Goal: Obtain resource: Download file/media

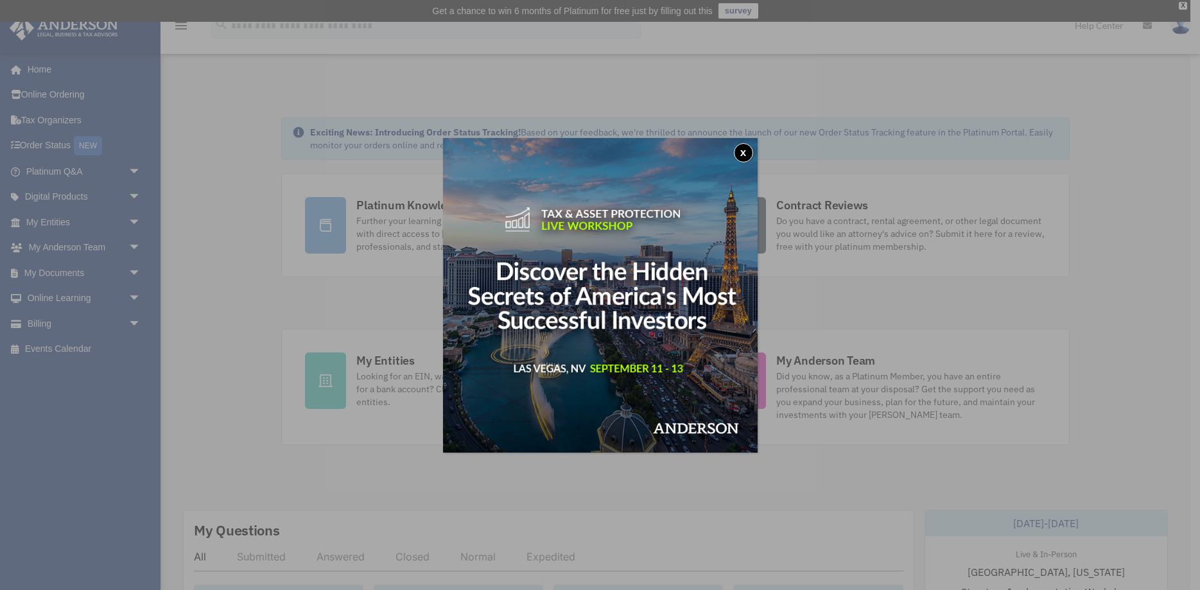
click at [739, 154] on button "x" at bounding box center [743, 152] width 19 height 19
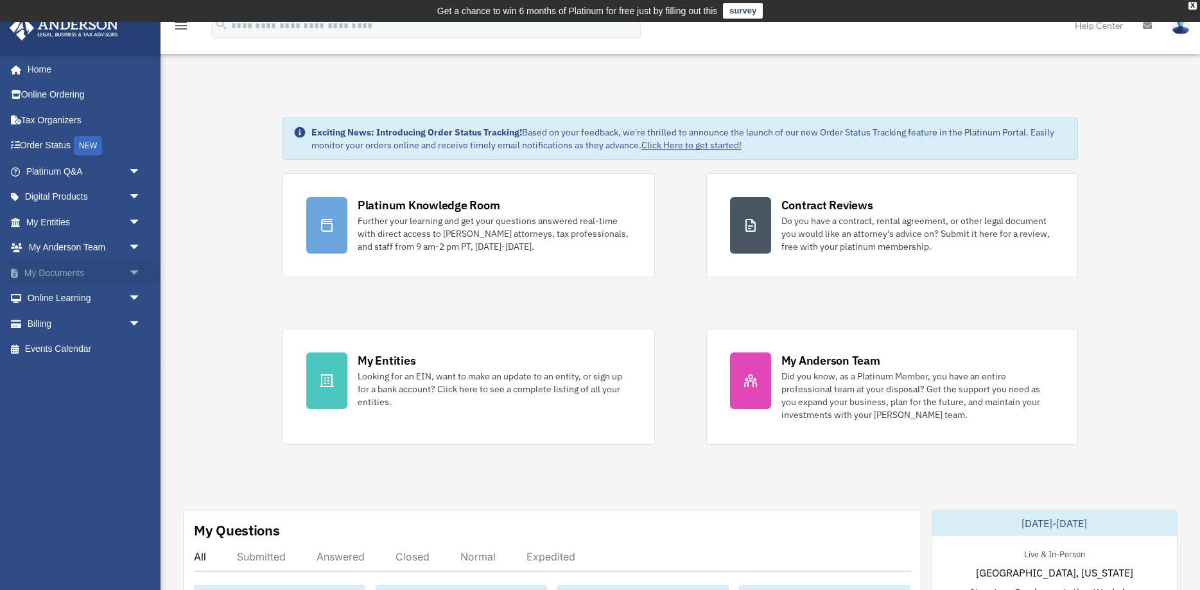
click at [64, 267] on link "My Documents arrow_drop_down" at bounding box center [84, 273] width 151 height 26
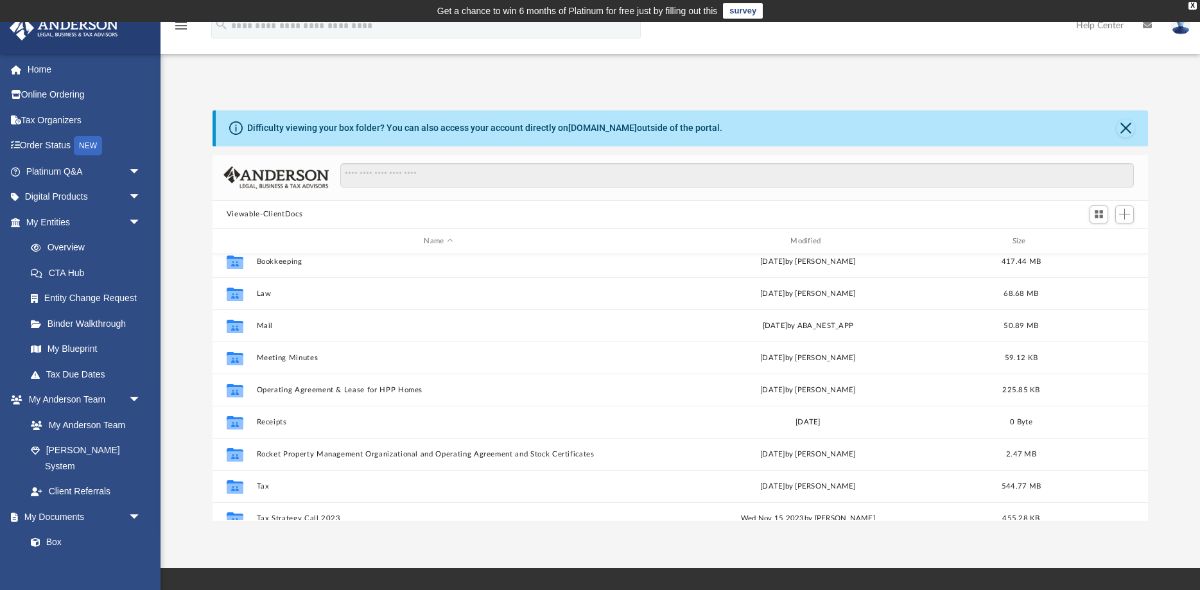
scroll to position [85, 0]
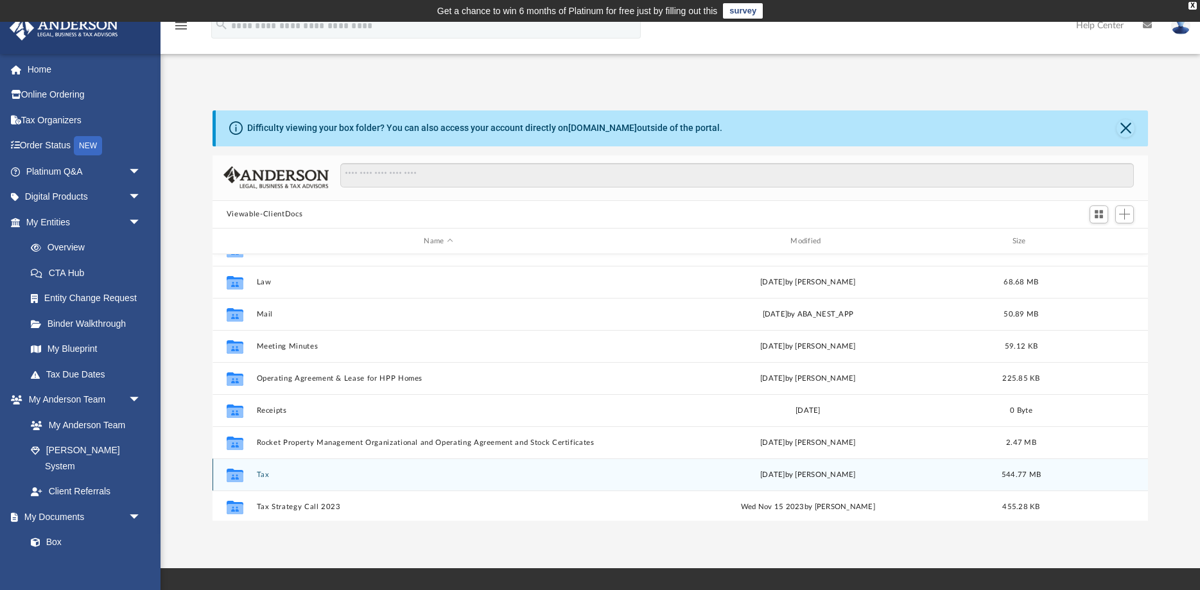
click at [255, 465] on div "Collaborated Folder Tax [DATE] by [PERSON_NAME] 544.77 MB" at bounding box center [679, 474] width 935 height 32
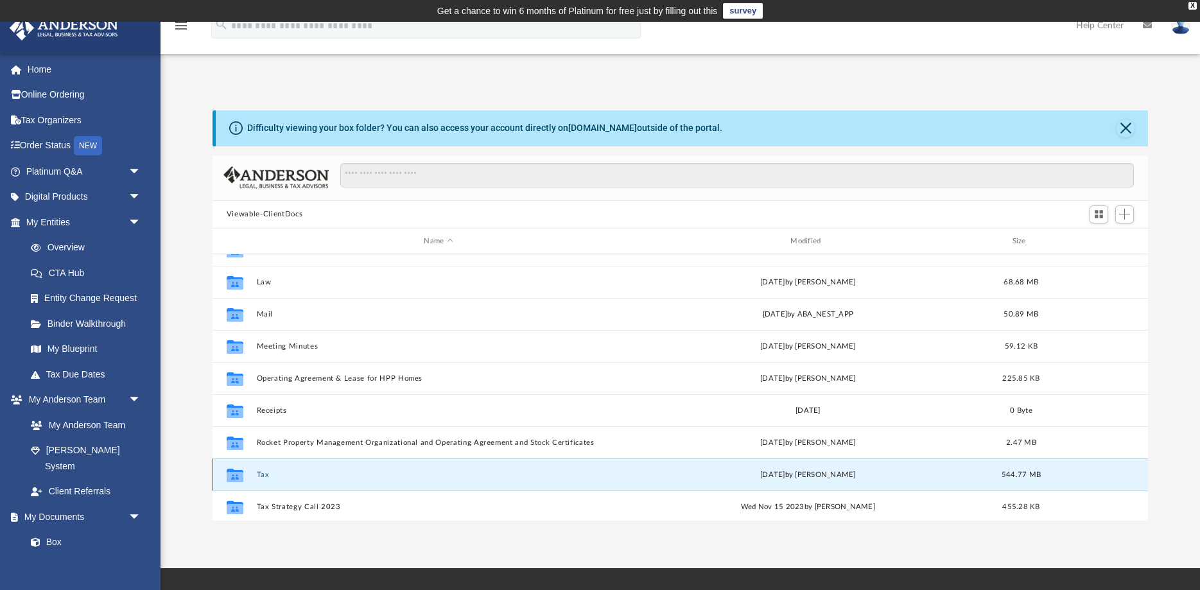
click at [261, 472] on button "Tax" at bounding box center [438, 474] width 364 height 8
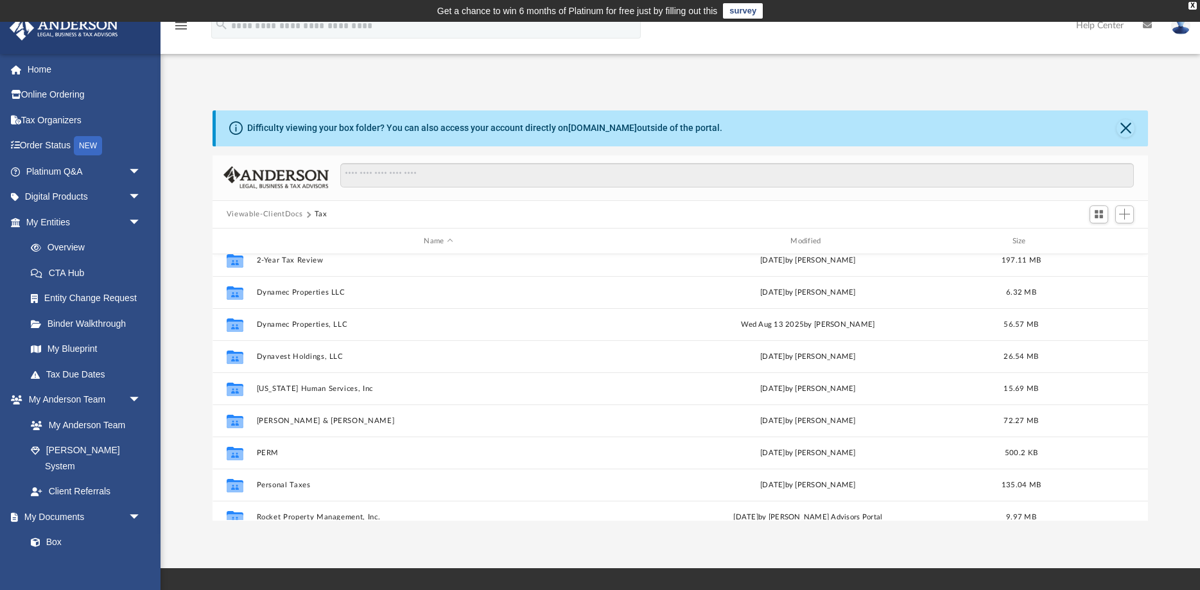
scroll to position [0, 0]
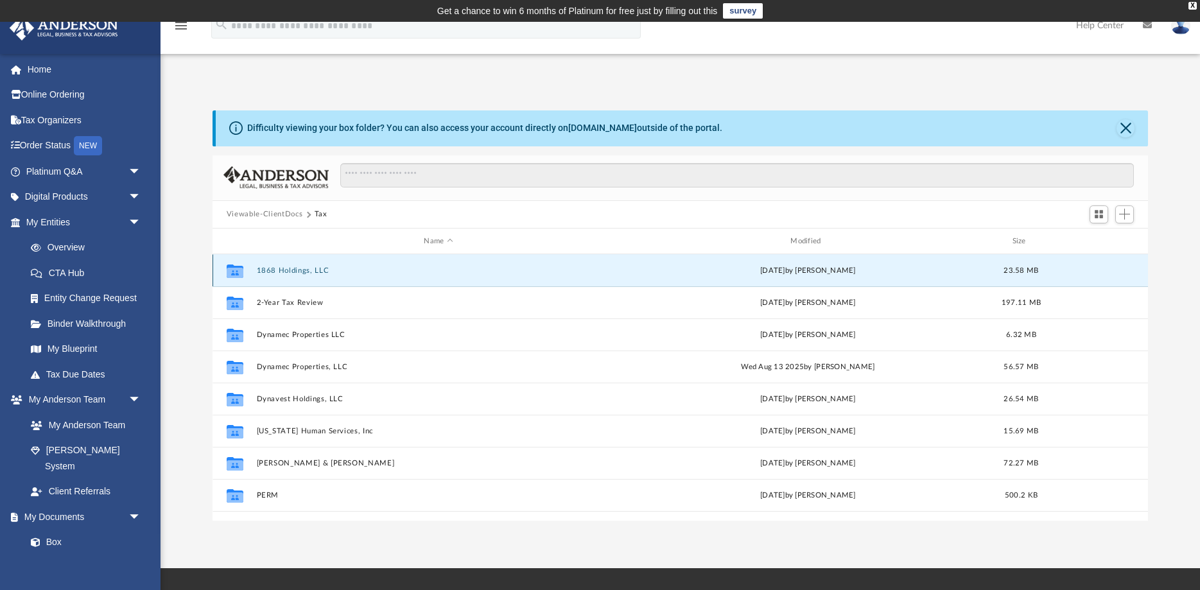
click at [297, 274] on button "1868 Holdings, LLC" at bounding box center [438, 270] width 364 height 8
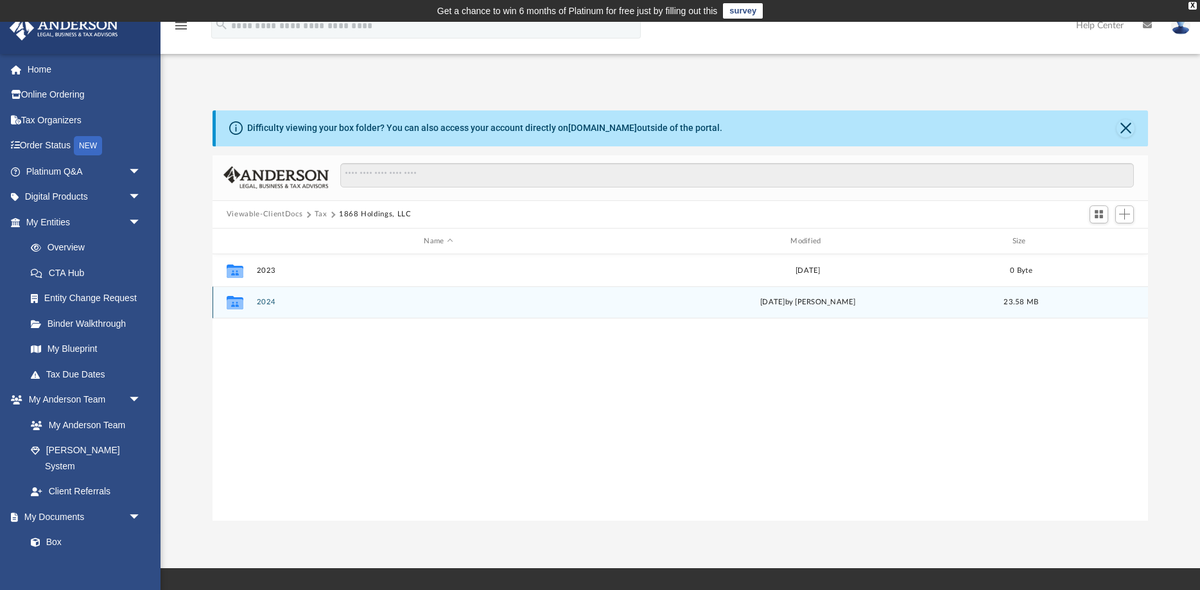
click at [264, 297] on div "Collaborated Folder 2024 yesterday by Mohammed Kaka 23.58 MB" at bounding box center [679, 302] width 935 height 32
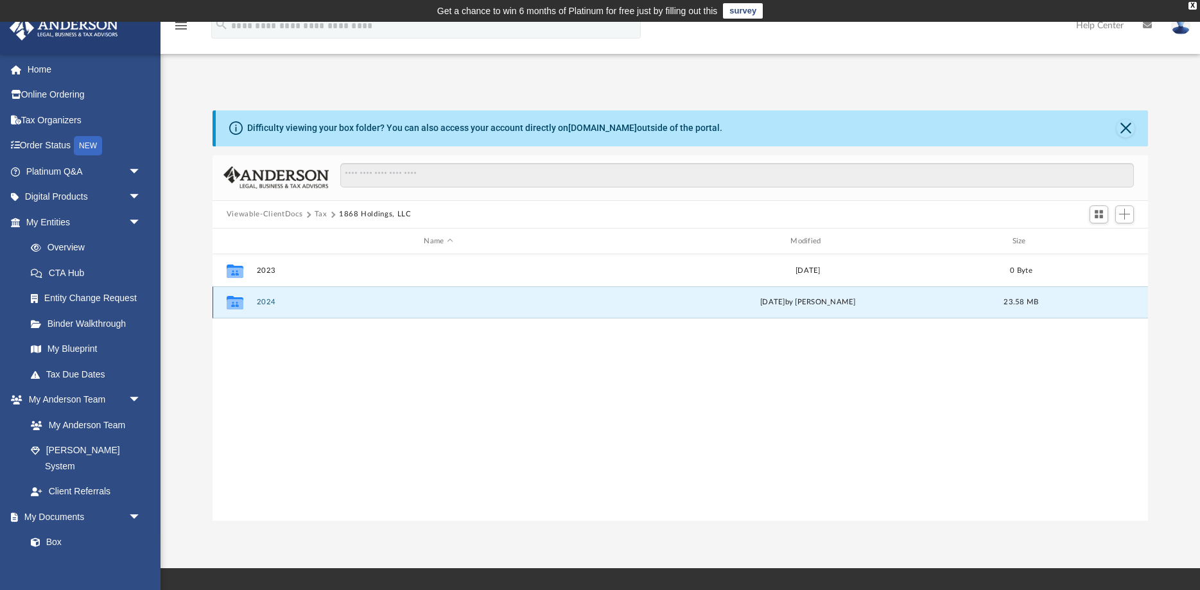
click at [264, 300] on button "2024" at bounding box center [438, 302] width 364 height 8
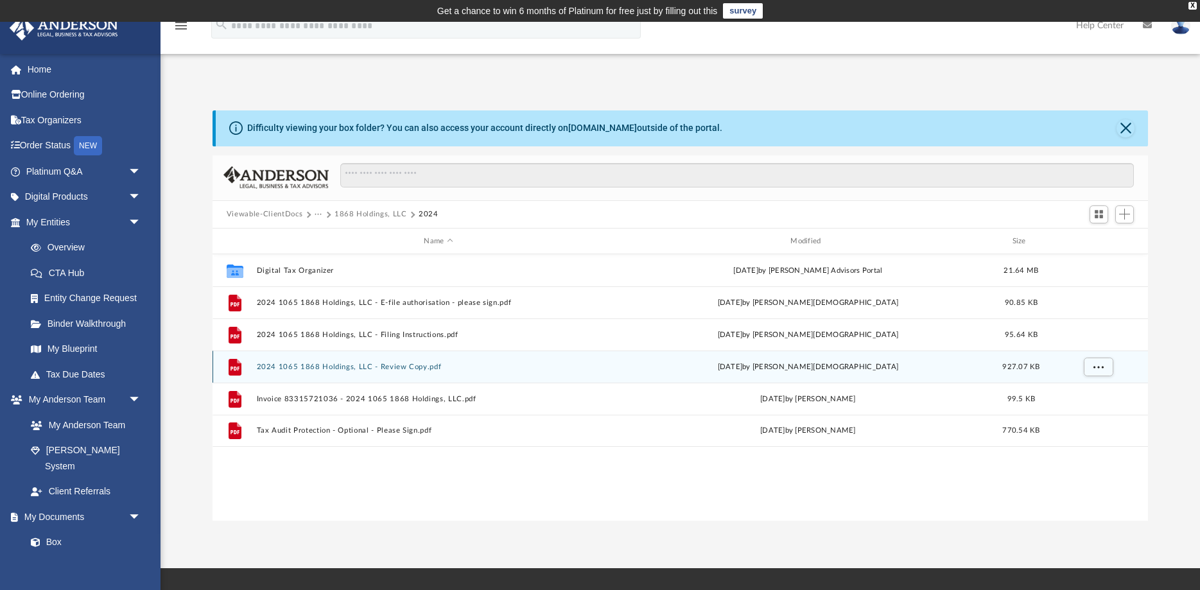
click at [311, 366] on button "2024 1065 1868 Holdings, LLC - Review Copy.pdf" at bounding box center [438, 367] width 364 height 8
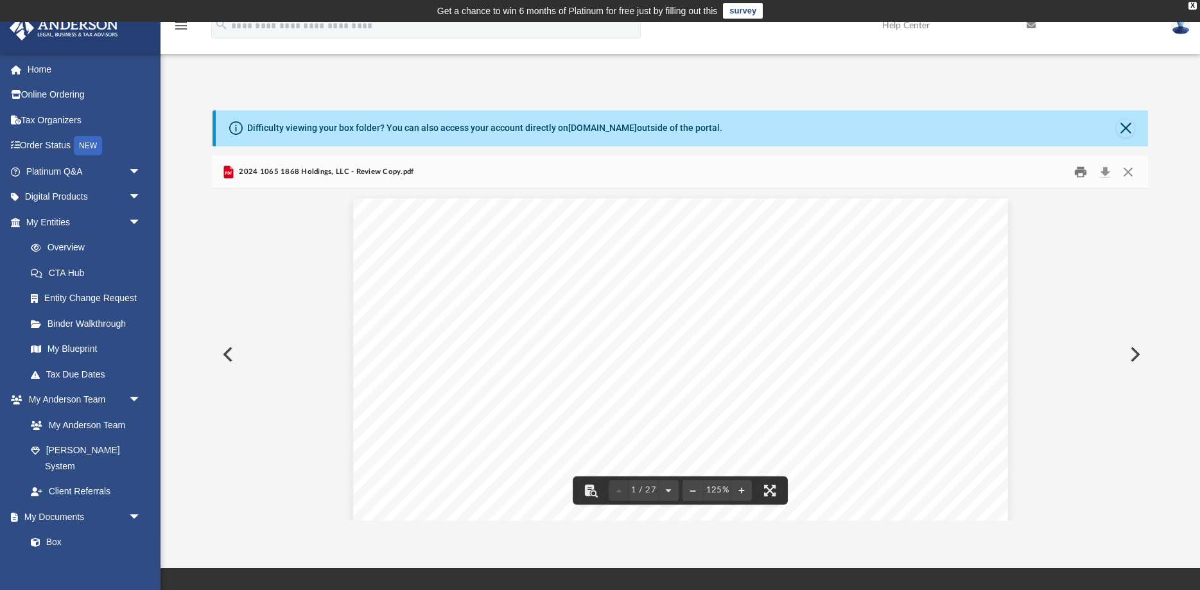
click at [1089, 174] on button "Print" at bounding box center [1081, 172] width 26 height 20
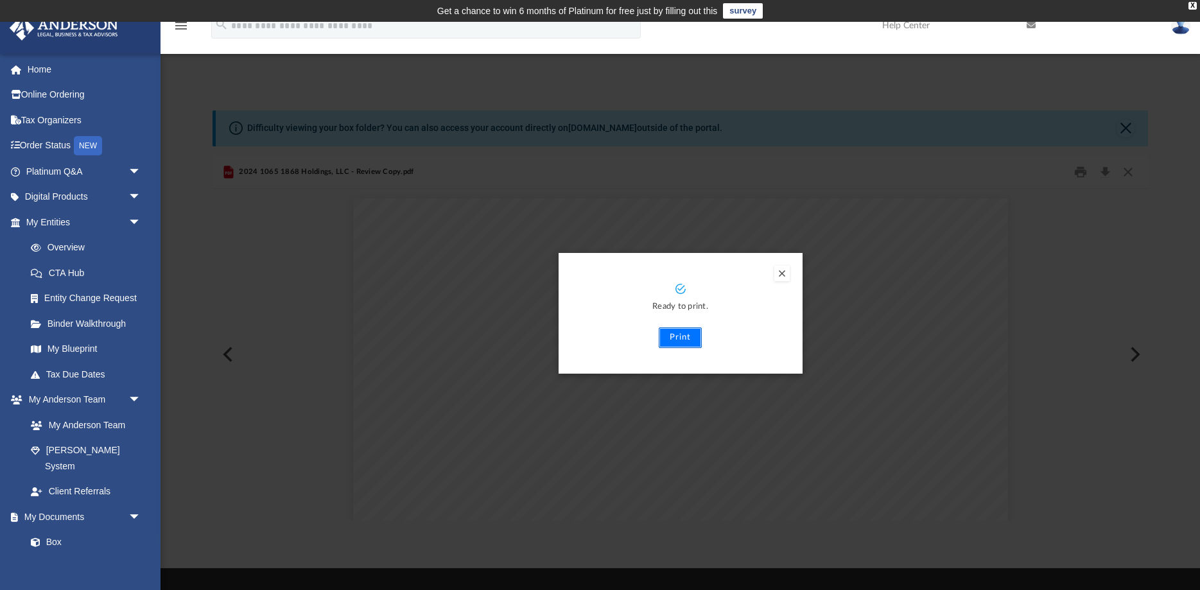
click at [671, 340] on button "Print" at bounding box center [680, 337] width 43 height 21
